Goal: Transaction & Acquisition: Obtain resource

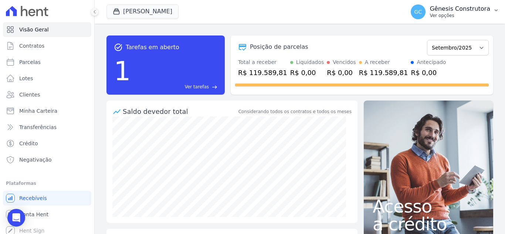
click at [441, 9] on p "Gênesis Construtora" at bounding box center [460, 8] width 60 height 7
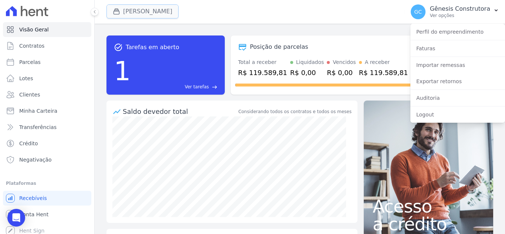
click at [154, 9] on button "[PERSON_NAME]" at bounding box center [143, 11] width 72 height 14
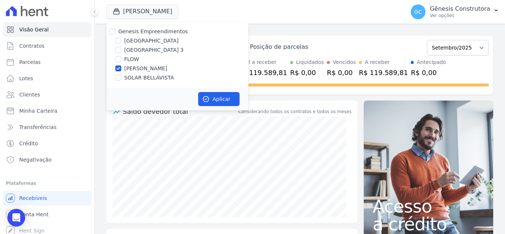
click at [158, 48] on label "[GEOGRAPHIC_DATA] 3" at bounding box center [154, 50] width 60 height 8
click at [121, 48] on input "[GEOGRAPHIC_DATA] 3" at bounding box center [118, 50] width 6 height 6
checkbox input "true"
click at [151, 67] on label "[PERSON_NAME]" at bounding box center [145, 69] width 43 height 8
click at [121, 67] on input "[PERSON_NAME]" at bounding box center [118, 68] width 6 height 6
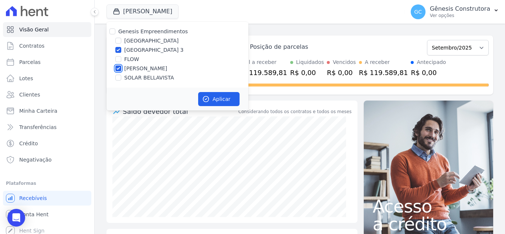
checkbox input "false"
click at [216, 100] on button "Aplicar" at bounding box center [218, 99] width 41 height 14
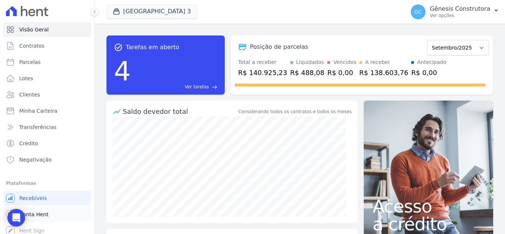
click at [36, 214] on span "Conta Hent" at bounding box center [33, 214] width 29 height 7
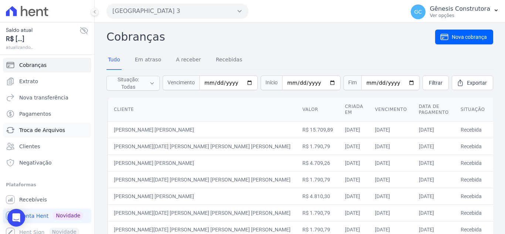
click at [40, 132] on span "Troca de Arquivos" at bounding box center [42, 130] width 46 height 7
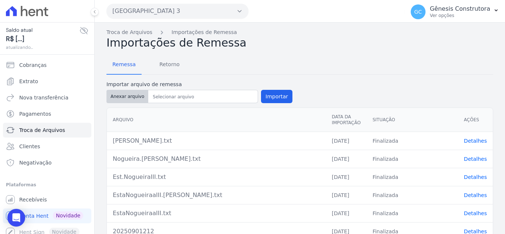
click at [109, 90] on button "Anexar arquivo" at bounding box center [128, 96] width 42 height 13
type input "20250926217"
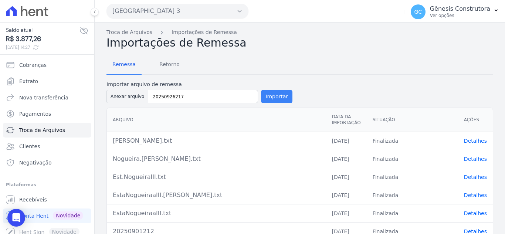
click at [269, 93] on button "Importar" at bounding box center [276, 96] width 31 height 13
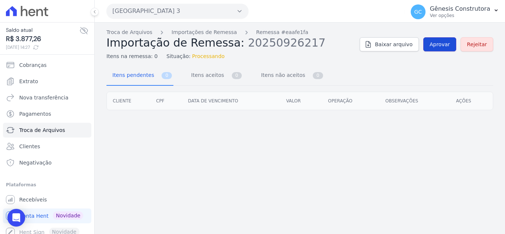
click at [431, 43] on link "Aprovar" at bounding box center [440, 44] width 33 height 14
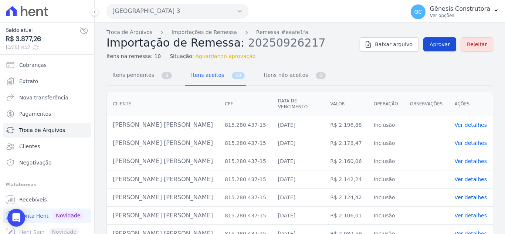
click at [437, 44] on span "Aprovar" at bounding box center [440, 44] width 20 height 7
click at [443, 45] on span "Aprovar" at bounding box center [440, 44] width 20 height 7
click at [434, 41] on span "Aprovar" at bounding box center [440, 44] width 20 height 7
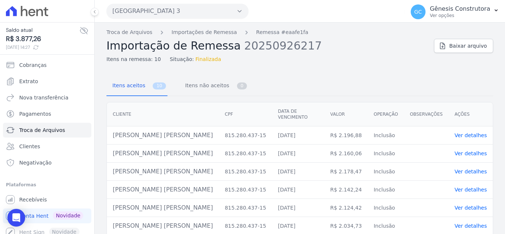
click at [455, 132] on link "Ver detalhes" at bounding box center [471, 135] width 33 height 6
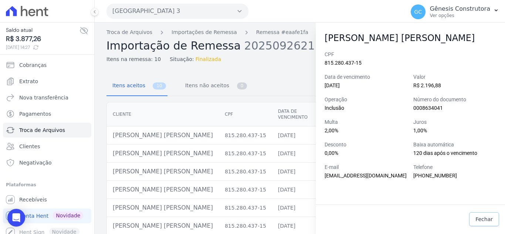
click at [483, 220] on span "Fechar" at bounding box center [484, 219] width 17 height 7
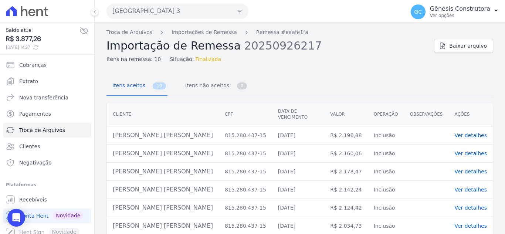
drag, startPoint x: 176, startPoint y: 130, endPoint x: 113, endPoint y: 129, distance: 62.9
click at [113, 129] on td "[PERSON_NAME] [PERSON_NAME]" at bounding box center [163, 136] width 112 height 18
copy td "[PERSON_NAME] [PERSON_NAME]"
click at [57, 67] on link "Cobranças" at bounding box center [47, 65] width 88 height 15
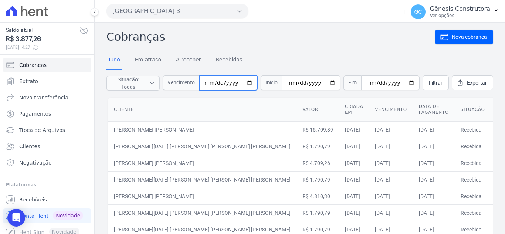
click at [211, 78] on input "date" at bounding box center [228, 82] width 58 height 15
type input "[DATE]"
click at [429, 78] on link "Filtrar" at bounding box center [436, 82] width 26 height 15
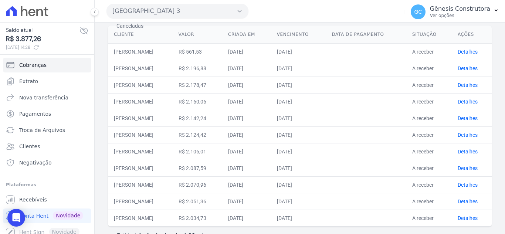
scroll to position [97, 0]
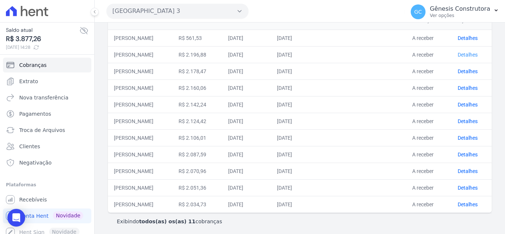
click at [472, 52] on link "Detalhes" at bounding box center [468, 55] width 20 height 6
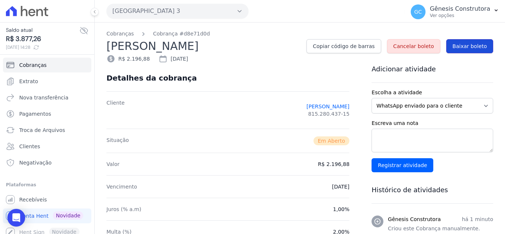
click at [467, 48] on span "Baixar boleto" at bounding box center [470, 46] width 34 height 7
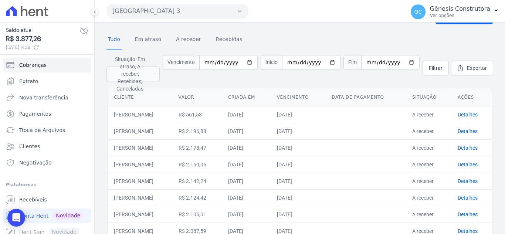
scroll to position [37, 0]
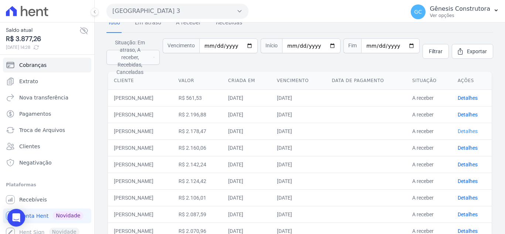
click at [476, 128] on link "Detalhes" at bounding box center [468, 131] width 20 height 6
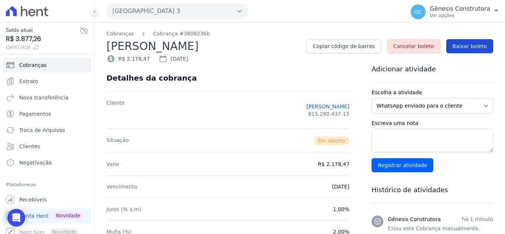
click at [458, 47] on span "Baixar boleto" at bounding box center [470, 46] width 34 height 7
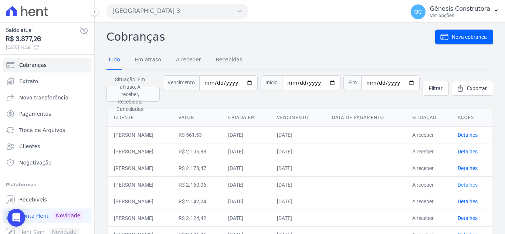
click at [463, 183] on link "Detalhes" at bounding box center [468, 185] width 20 height 6
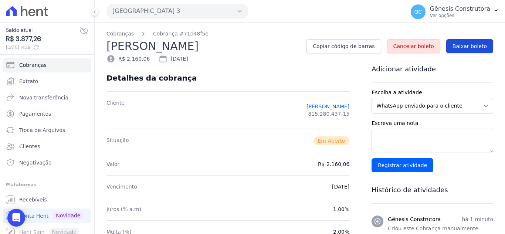
click at [469, 46] on span "Baixar boleto" at bounding box center [470, 46] width 34 height 7
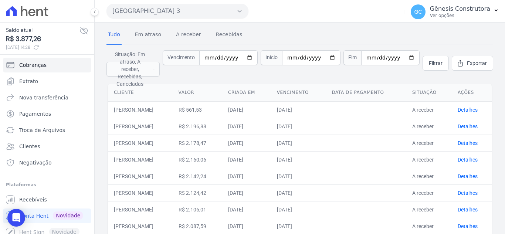
scroll to position [37, 0]
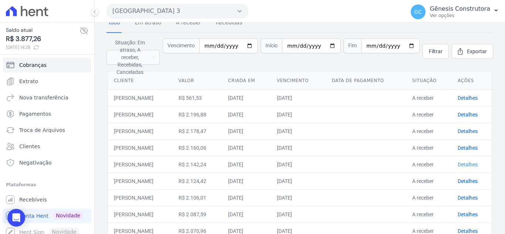
click at [468, 162] on link "Detalhes" at bounding box center [468, 165] width 20 height 6
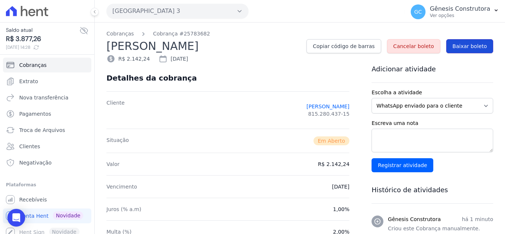
click at [462, 48] on span "Baixar boleto" at bounding box center [470, 46] width 34 height 7
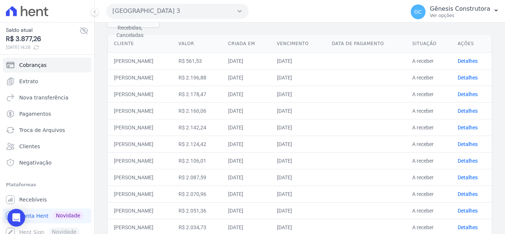
scroll to position [97, 0]
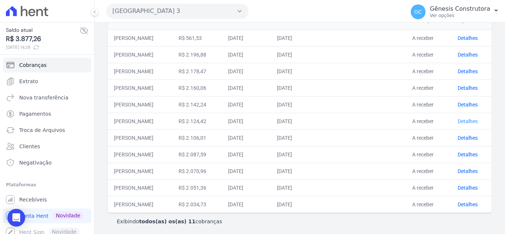
click at [466, 118] on link "Detalhes" at bounding box center [468, 121] width 20 height 6
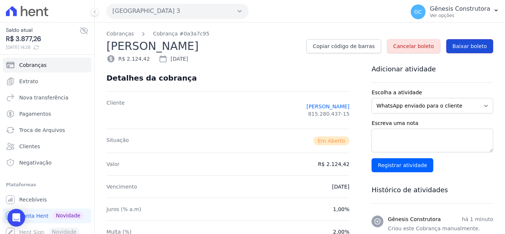
click at [473, 46] on span "Baixar boleto" at bounding box center [470, 46] width 34 height 7
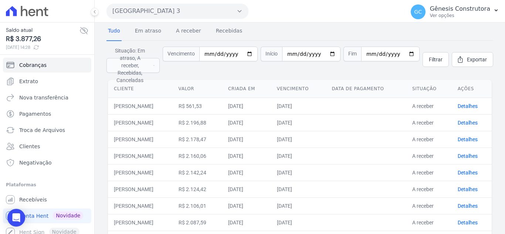
scroll to position [97, 0]
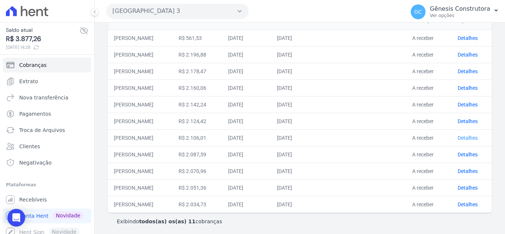
click at [464, 135] on link "Detalhes" at bounding box center [468, 138] width 20 height 6
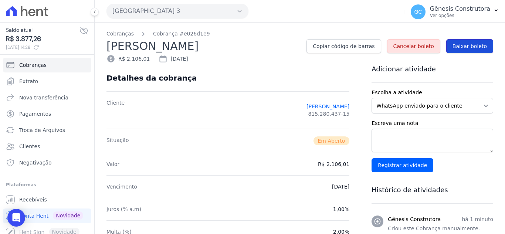
click at [463, 47] on span "Baixar boleto" at bounding box center [470, 46] width 34 height 7
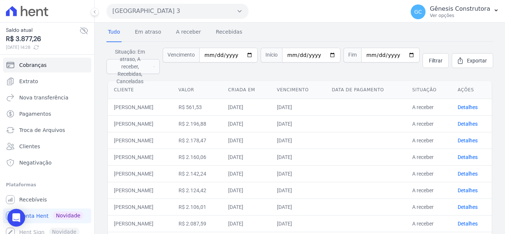
scroll to position [97, 0]
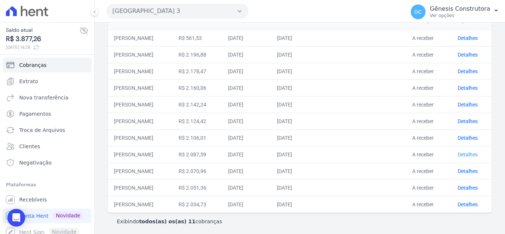
click at [470, 152] on link "Detalhes" at bounding box center [468, 155] width 20 height 6
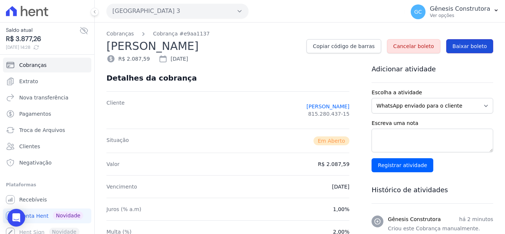
click at [470, 47] on span "Baixar boleto" at bounding box center [470, 46] width 34 height 7
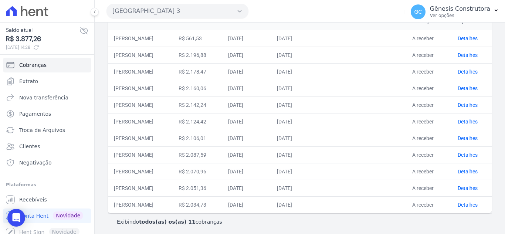
scroll to position [97, 0]
click at [464, 168] on link "Detalhes" at bounding box center [468, 171] width 20 height 6
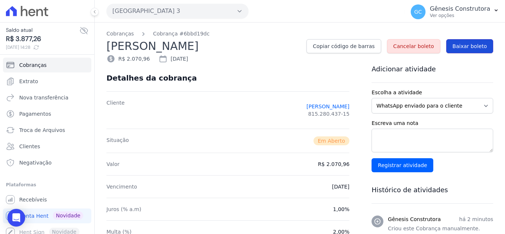
click at [464, 44] on span "Baixar boleto" at bounding box center [470, 46] width 34 height 7
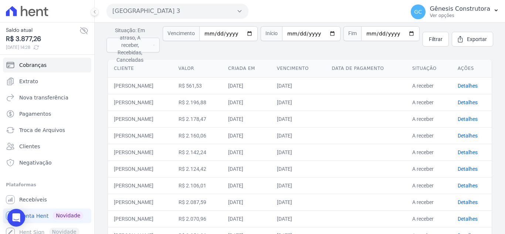
scroll to position [97, 0]
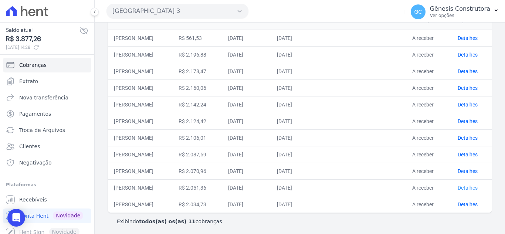
click at [471, 185] on link "Detalhes" at bounding box center [468, 188] width 20 height 6
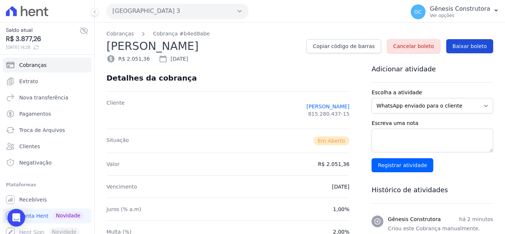
click at [454, 52] on link "Baixar boleto" at bounding box center [470, 46] width 47 height 14
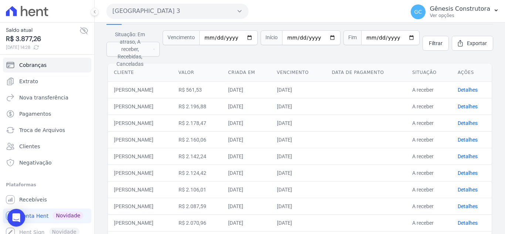
scroll to position [97, 0]
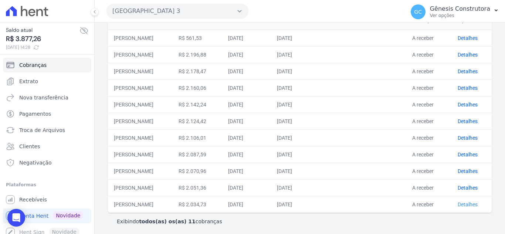
click at [464, 202] on link "Detalhes" at bounding box center [468, 205] width 20 height 6
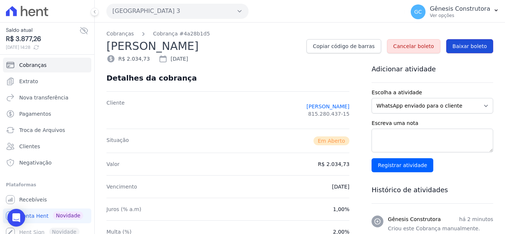
click at [466, 51] on link "Baixar boleto" at bounding box center [470, 46] width 47 height 14
